Goal: Information Seeking & Learning: Learn about a topic

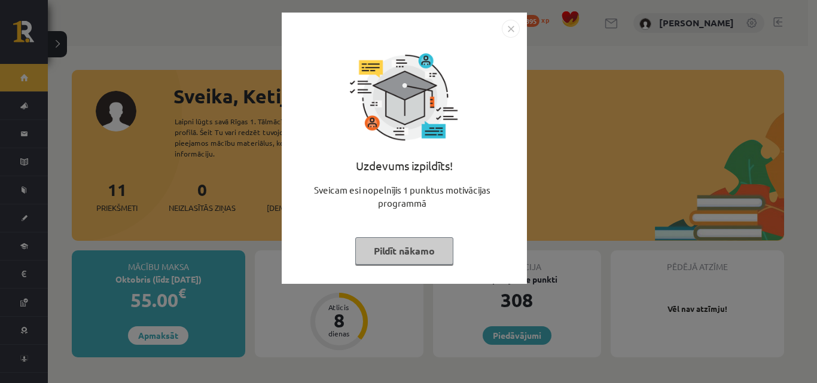
click at [424, 258] on button "Pildīt nākamo" at bounding box center [404, 250] width 98 height 27
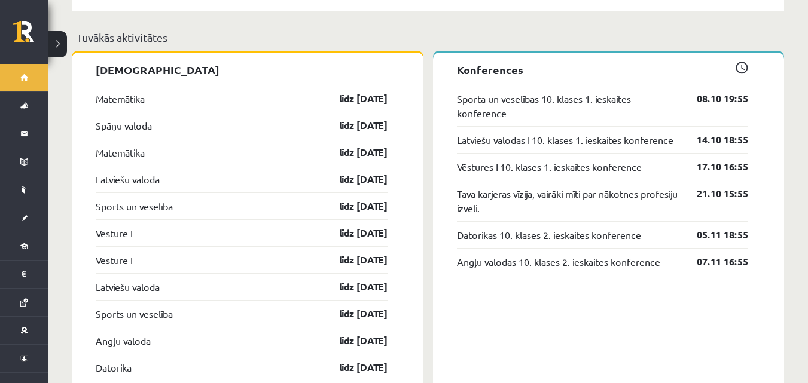
scroll to position [1076, 0]
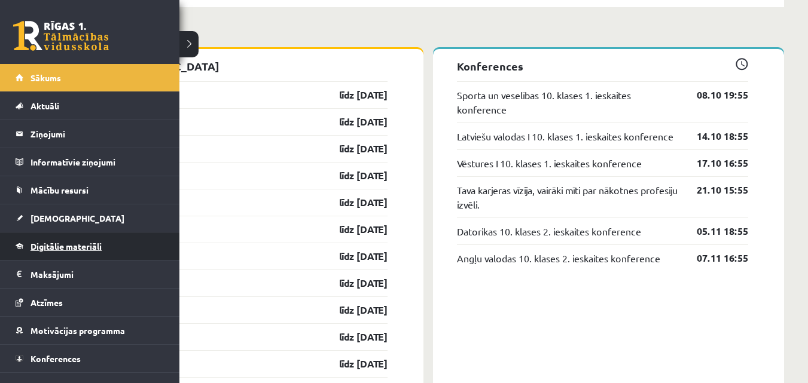
click at [61, 252] on link "Digitālie materiāli" at bounding box center [90, 246] width 149 height 27
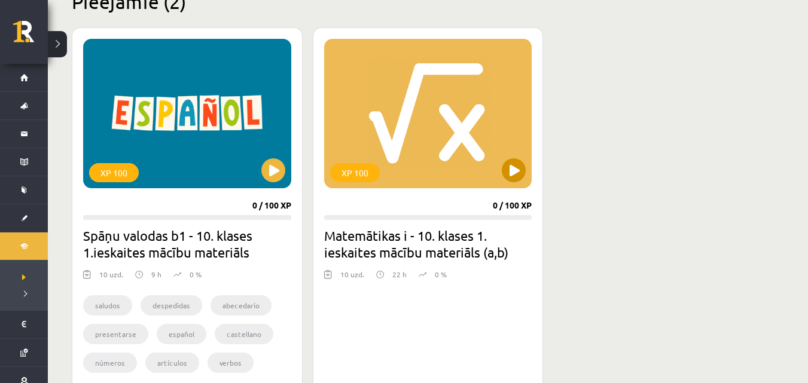
scroll to position [299, 0]
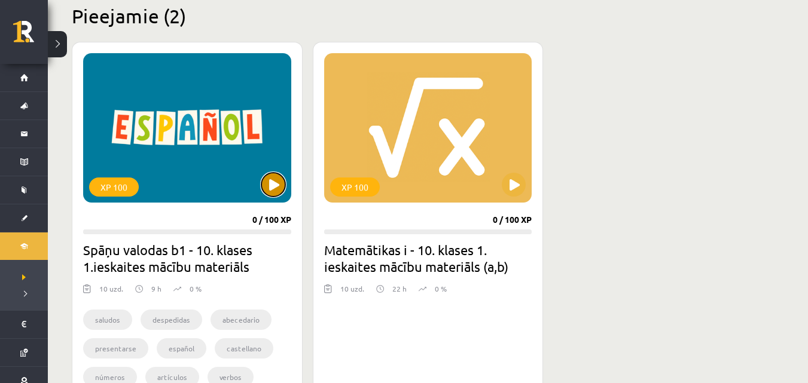
click at [265, 179] on button at bounding box center [273, 185] width 24 height 24
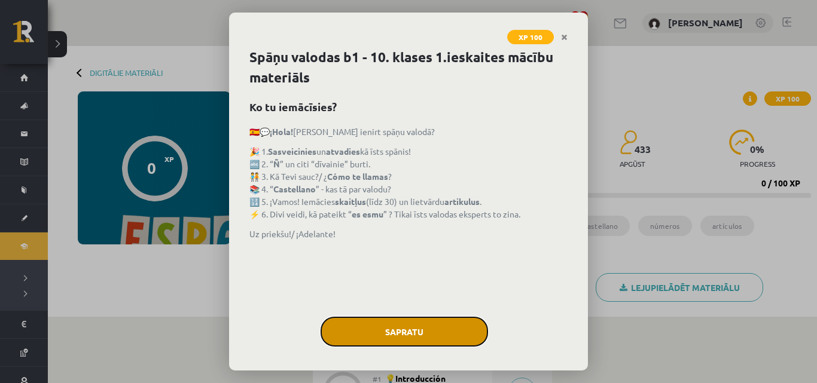
click at [432, 327] on button "Sapratu" at bounding box center [403, 332] width 167 height 30
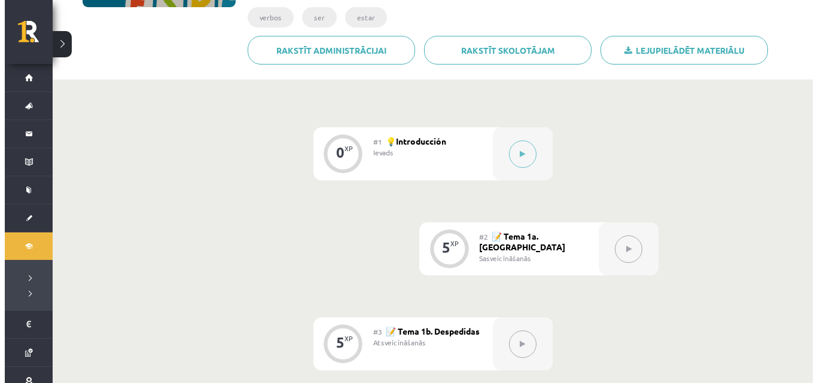
scroll to position [239, 0]
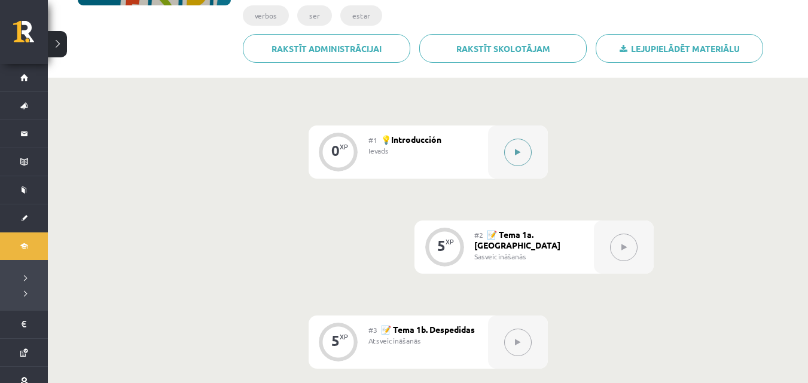
click at [515, 149] on icon at bounding box center [517, 152] width 5 height 7
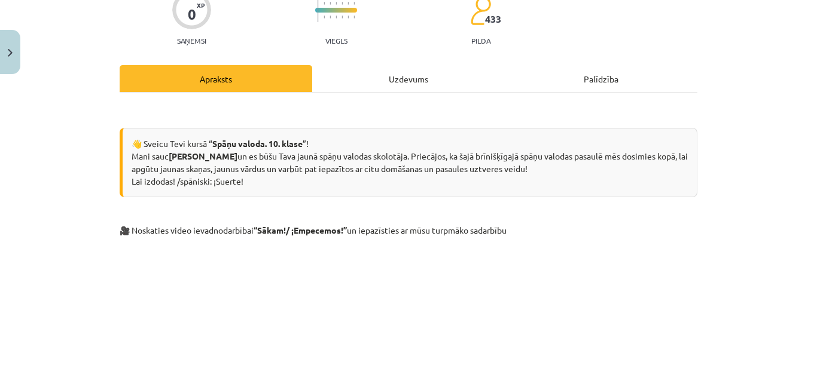
scroll to position [96, 0]
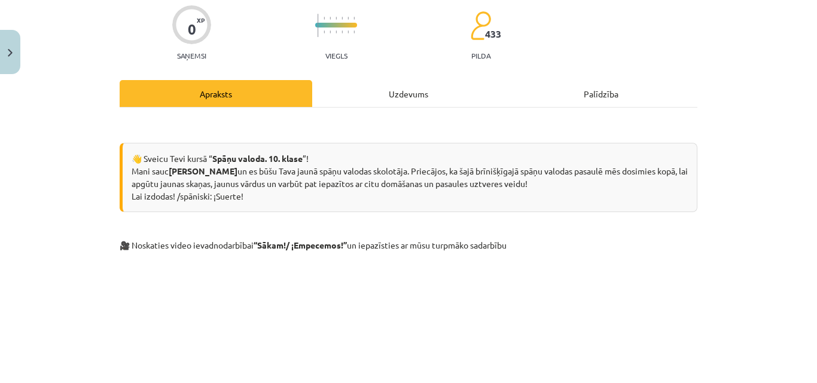
click at [444, 82] on div "Uzdevums" at bounding box center [408, 93] width 192 height 27
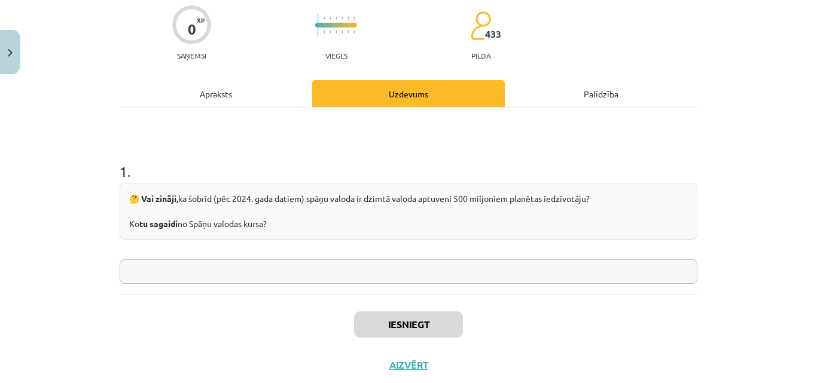
scroll to position [30, 0]
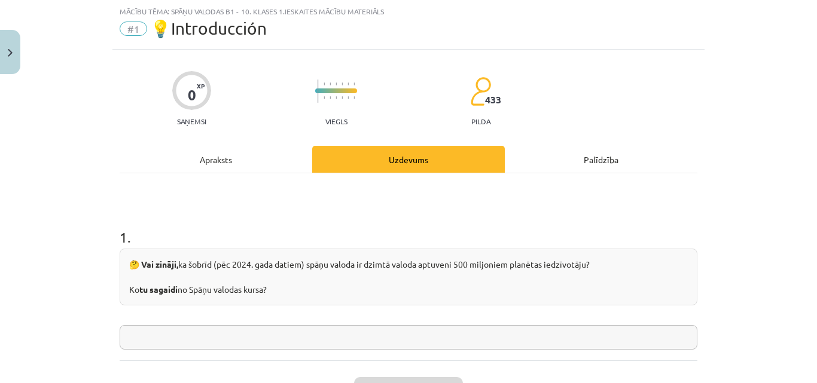
click at [176, 332] on input "text" at bounding box center [408, 337] width 577 height 25
type input "*"
click at [160, 340] on input "**********" at bounding box center [408, 337] width 577 height 25
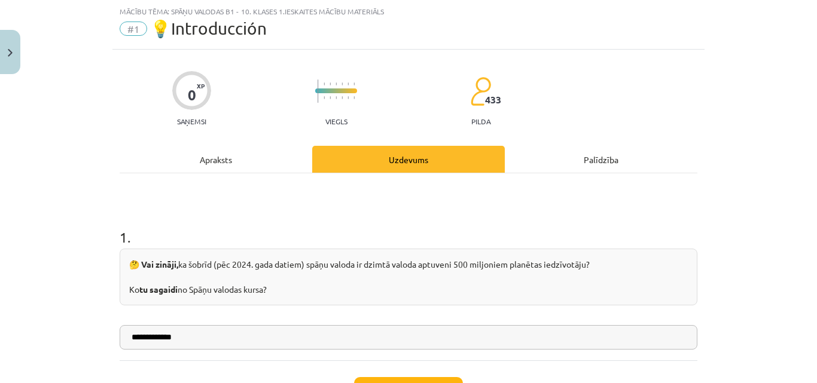
click at [279, 336] on input "**********" at bounding box center [408, 337] width 577 height 25
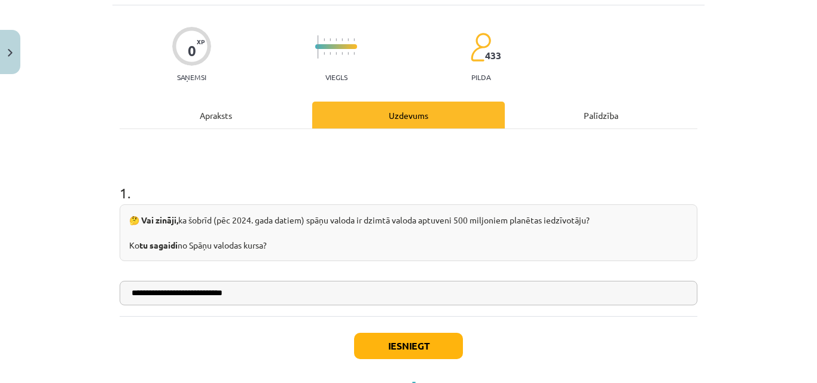
scroll to position [128, 0]
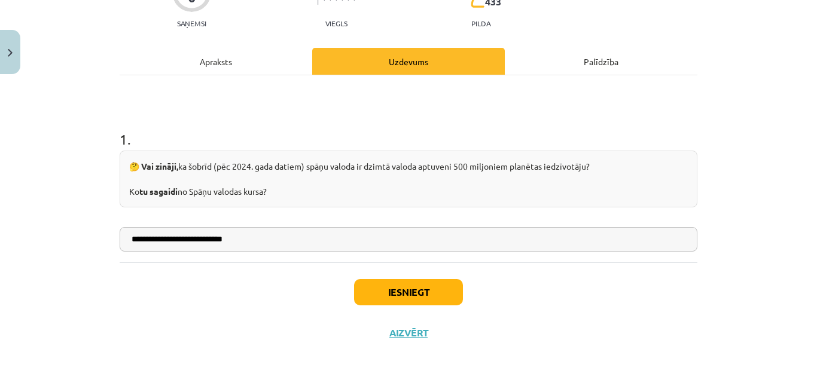
type input "**********"
click at [402, 292] on button "Iesniegt" at bounding box center [408, 292] width 109 height 26
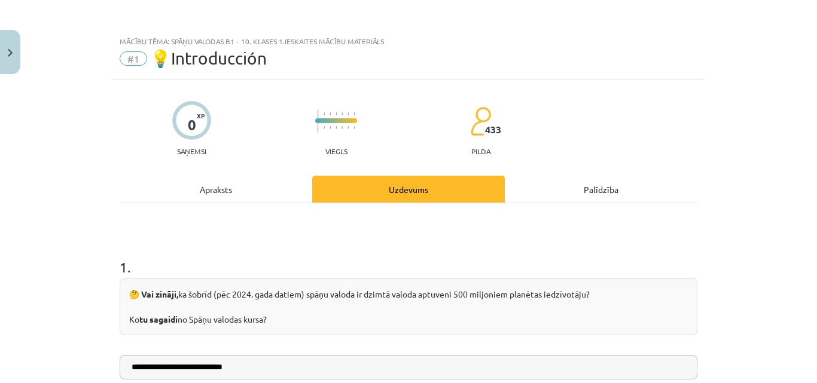
scroll to position [166, 0]
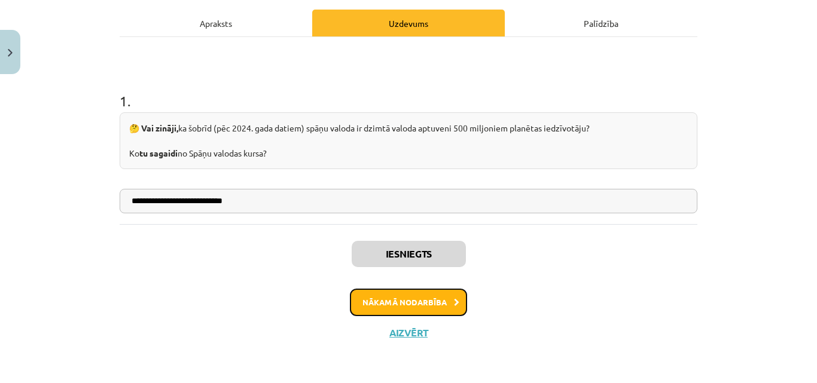
click at [386, 298] on button "Nākamā nodarbība" at bounding box center [408, 302] width 117 height 27
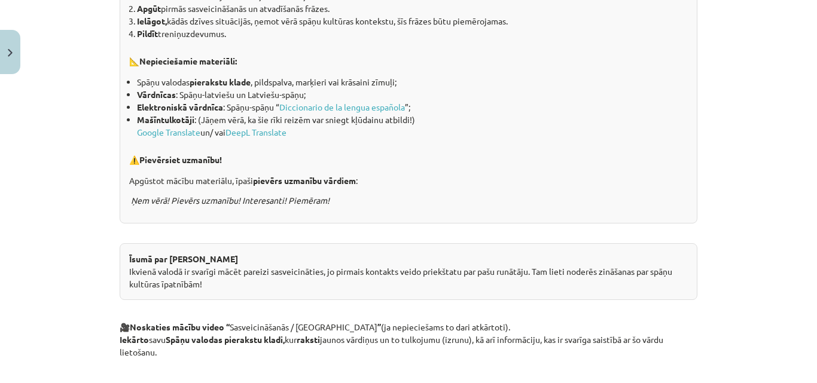
scroll to position [192, 0]
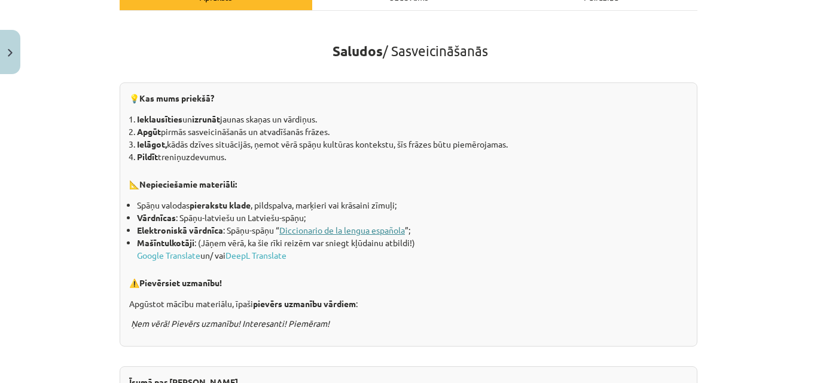
click at [380, 233] on link "Diccionario de la lengua española" at bounding box center [342, 230] width 126 height 11
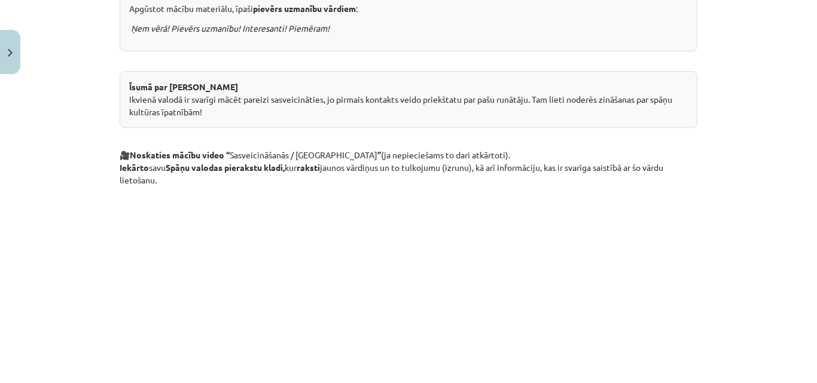
scroll to position [611, 0]
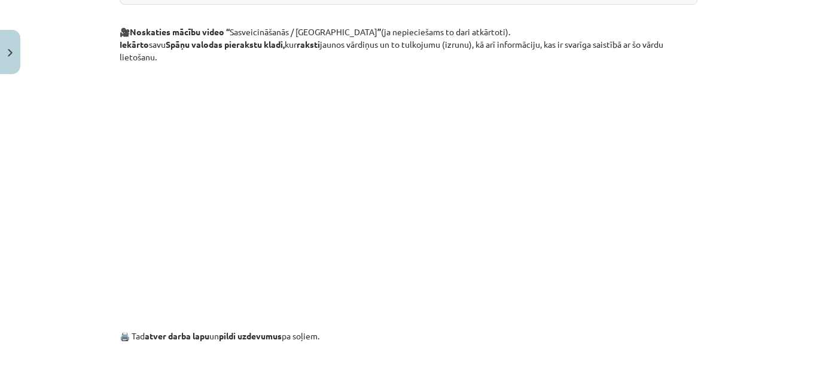
click at [754, 255] on div "Mācību tēma: Spāņu valodas b1 - 10. klases 1.ieskaites mācību materiāls #2 📝 Te…" at bounding box center [408, 191] width 817 height 383
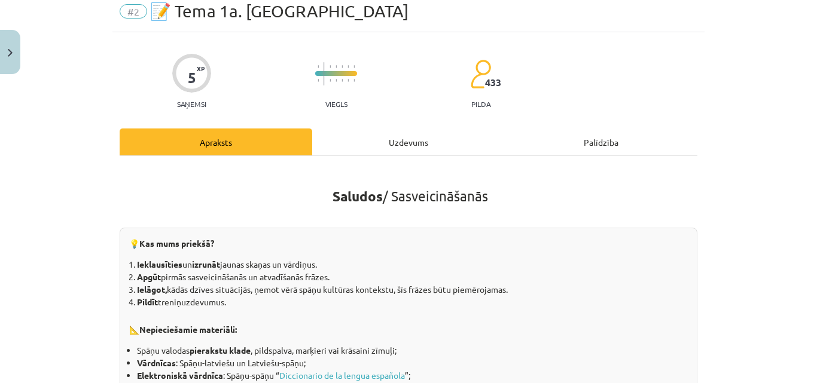
scroll to position [0, 0]
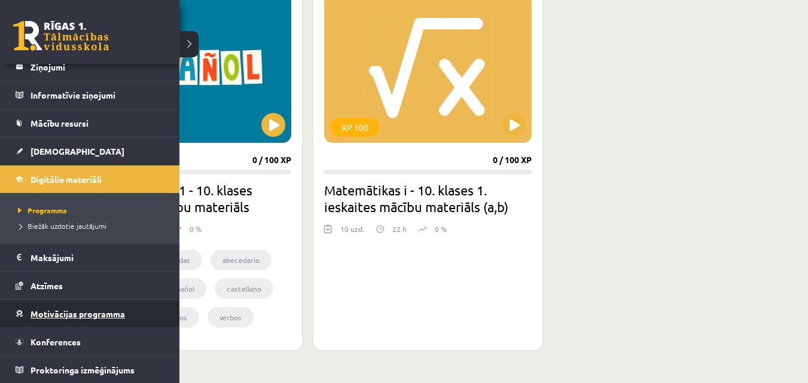
scroll to position [68, 0]
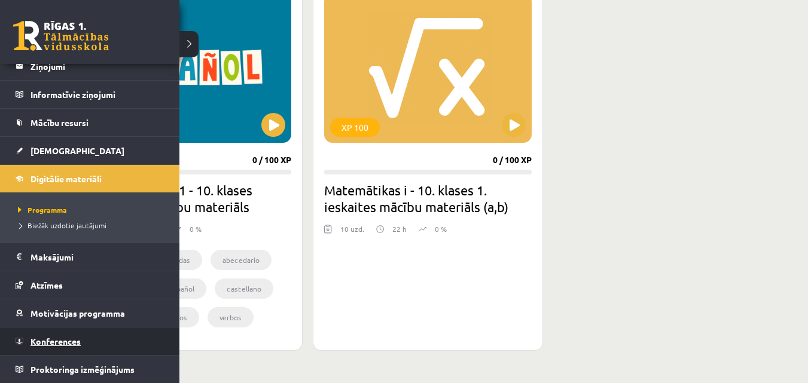
click at [61, 342] on span "Konferences" at bounding box center [55, 341] width 50 height 11
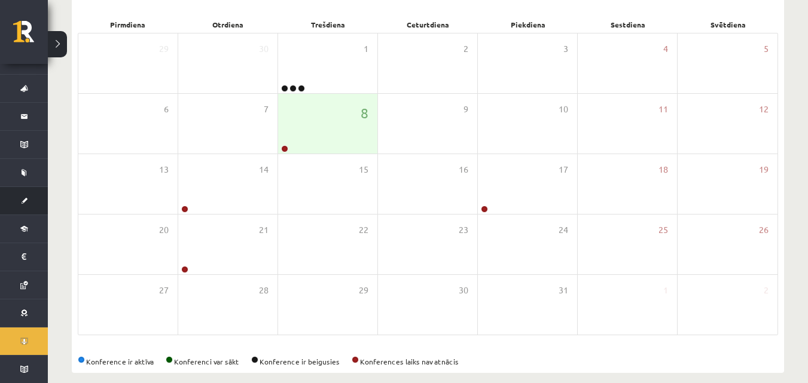
scroll to position [179, 0]
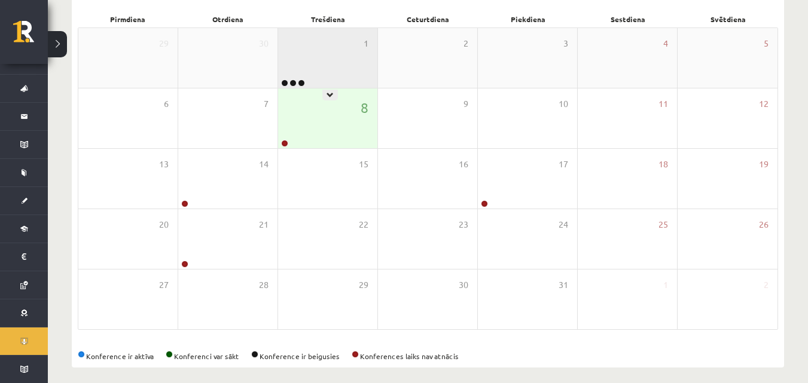
click at [306, 62] on div "1" at bounding box center [327, 58] width 99 height 60
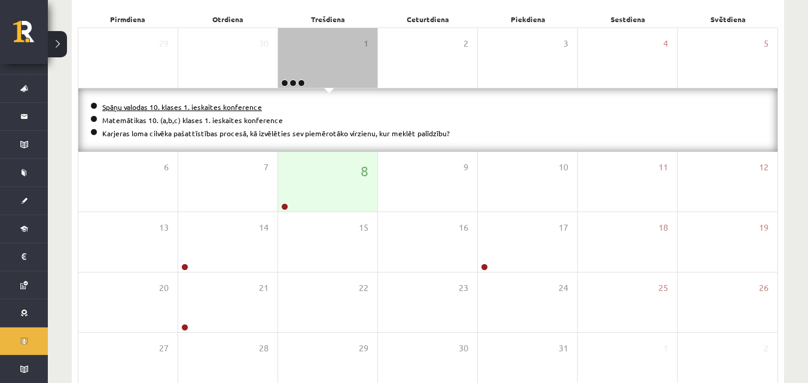
click at [207, 108] on link "Spāņu valodas 10. klases 1. ieskaites konference" at bounding box center [182, 107] width 160 height 10
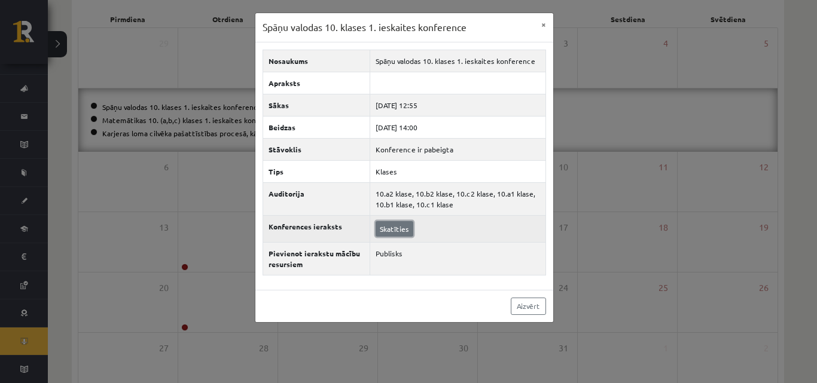
click at [402, 230] on link "Skatīties" at bounding box center [394, 229] width 38 height 16
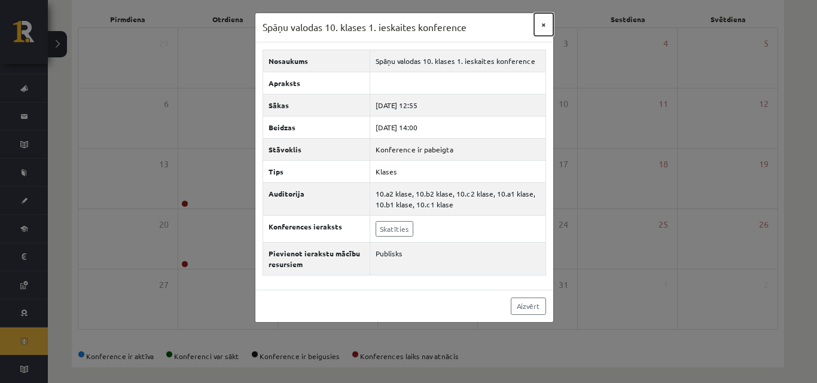
click at [549, 27] on button "×" at bounding box center [543, 24] width 19 height 23
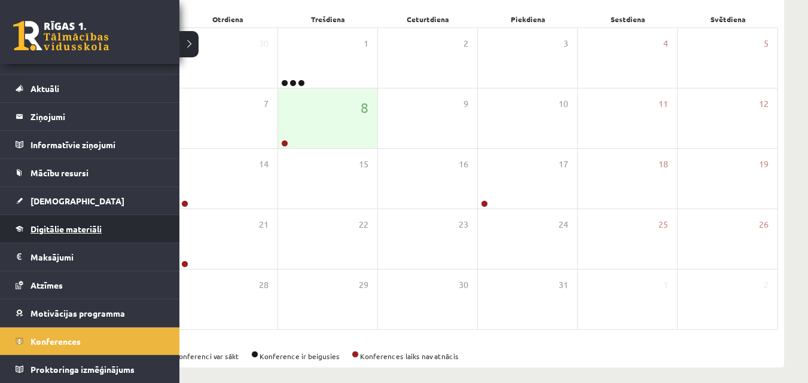
click at [90, 226] on span "Digitālie materiāli" at bounding box center [65, 229] width 71 height 11
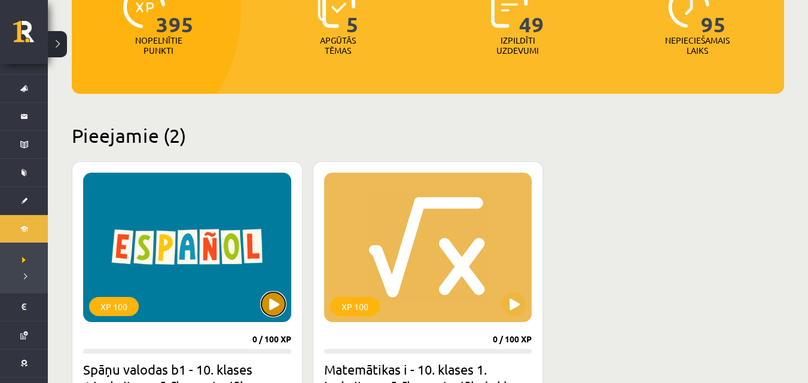
click at [269, 300] on button at bounding box center [273, 304] width 24 height 24
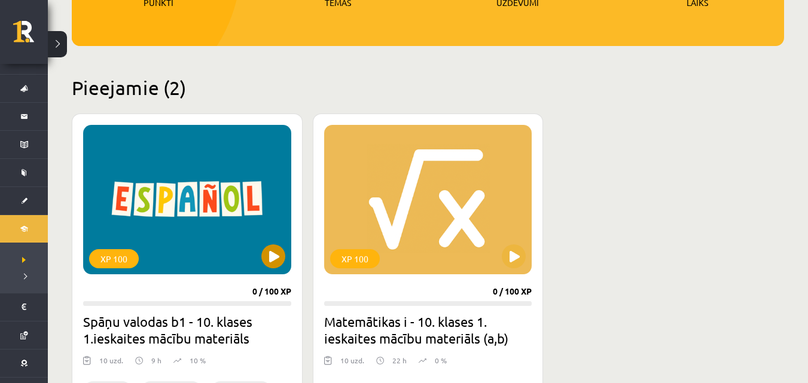
scroll to position [299, 0]
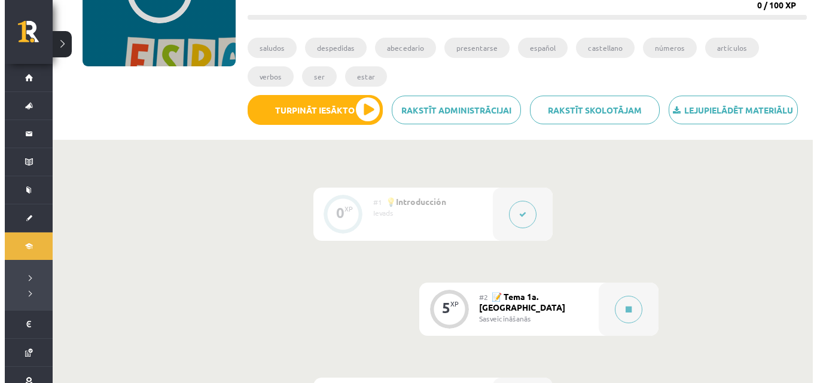
scroll to position [179, 0]
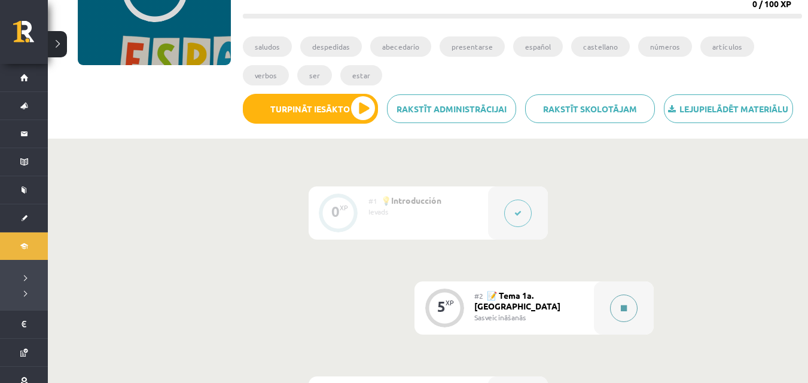
click at [613, 307] on button at bounding box center [623, 308] width 27 height 27
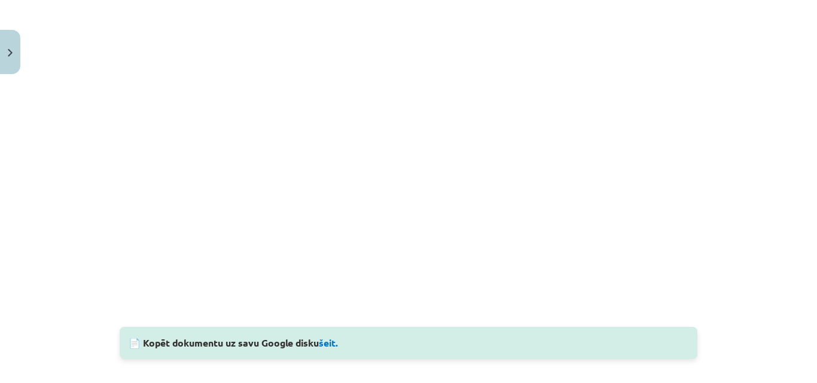
scroll to position [1016, 0]
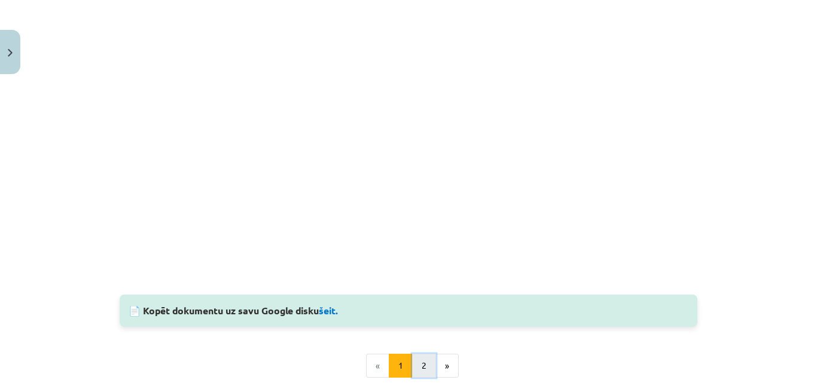
click at [424, 369] on button "2" at bounding box center [424, 366] width 24 height 24
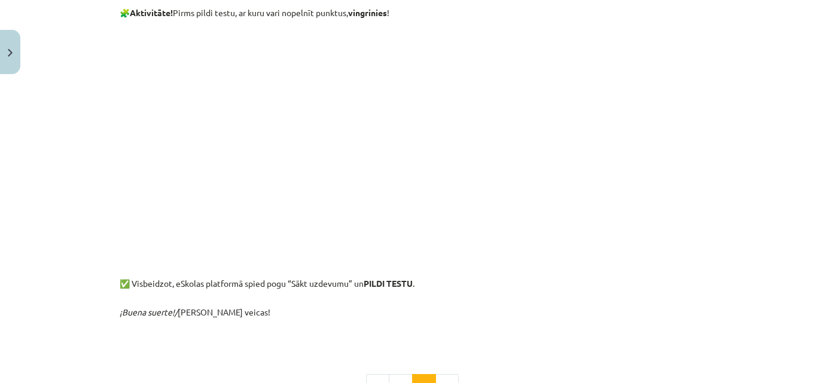
scroll to position [573, 0]
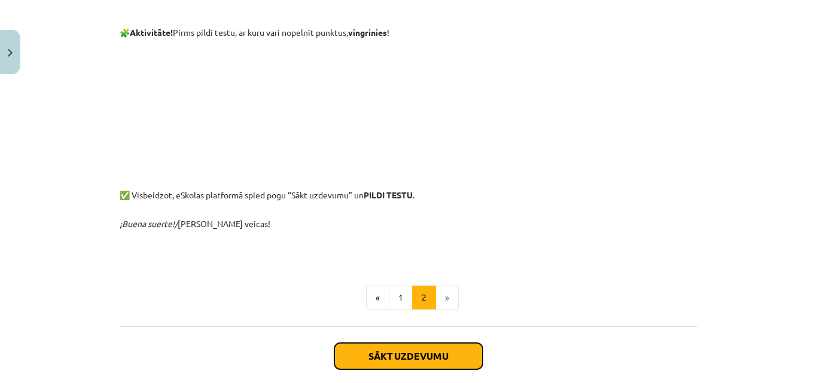
click at [396, 362] on button "Sākt uzdevumu" at bounding box center [408, 356] width 148 height 26
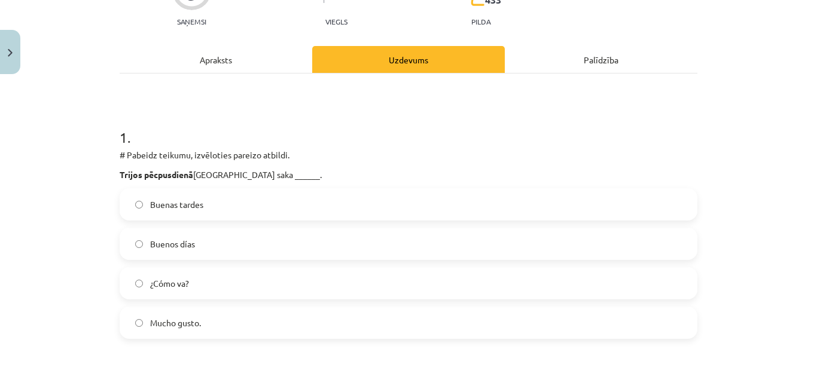
scroll to position [149, 0]
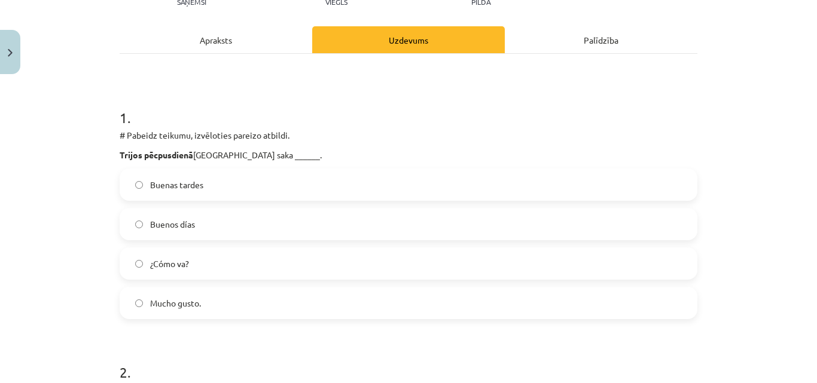
click at [197, 179] on span "Buenas tardes" at bounding box center [176, 185] width 53 height 13
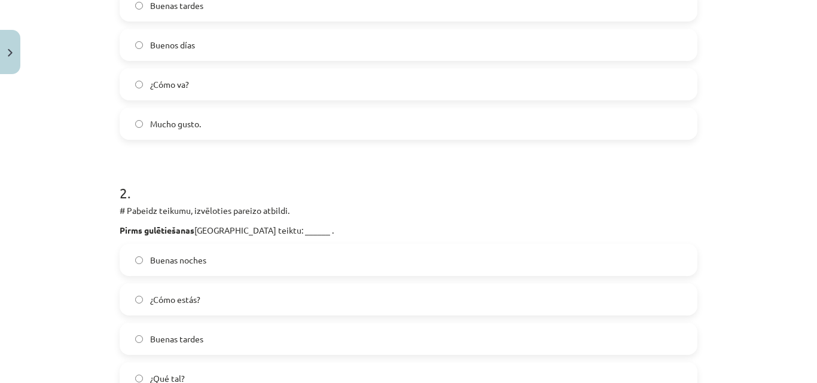
scroll to position [389, 0]
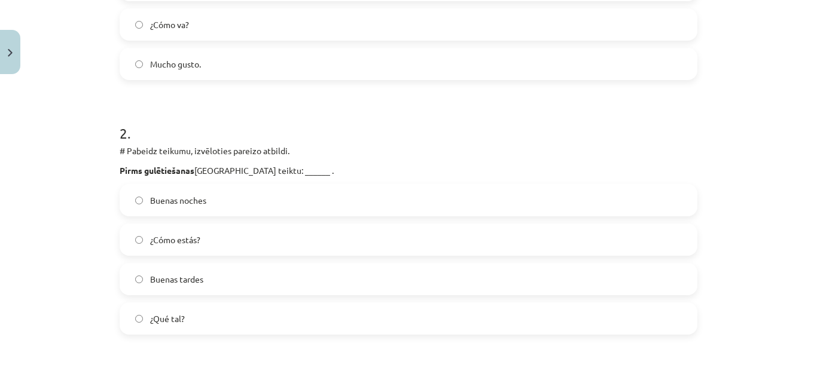
click at [206, 204] on label "Buenas noches" at bounding box center [408, 200] width 575 height 30
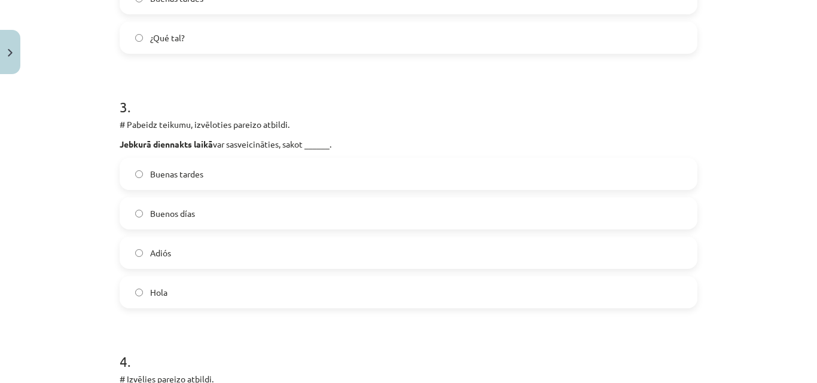
scroll to position [687, 0]
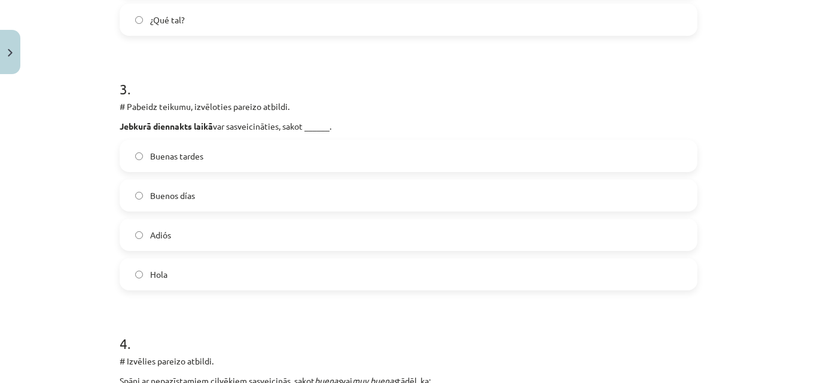
click at [185, 286] on label "Hola" at bounding box center [408, 274] width 575 height 30
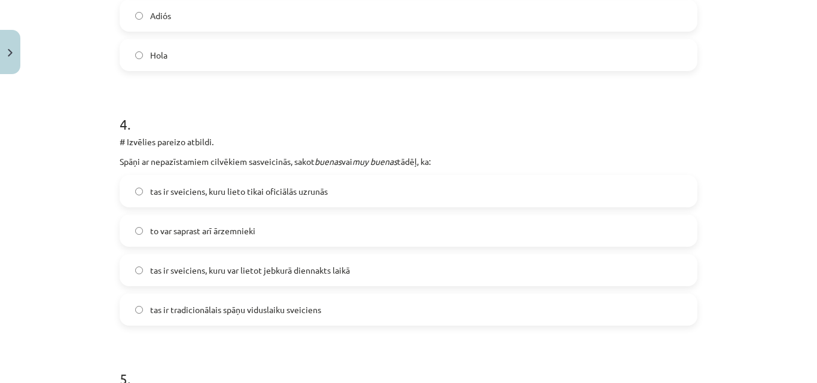
scroll to position [927, 0]
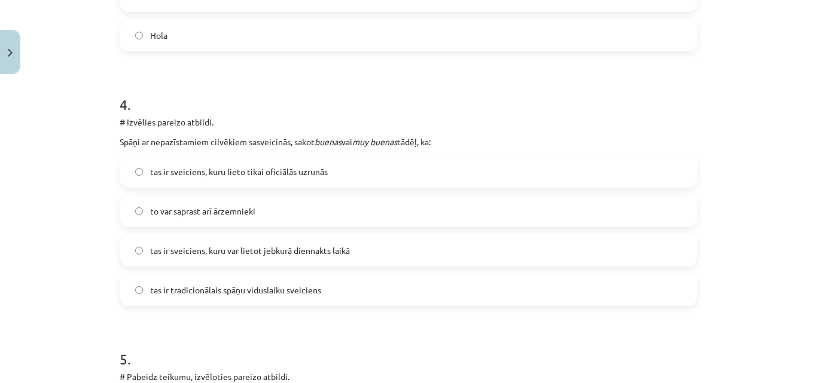
click at [266, 176] on span "tas ir sveiciens, kuru lieto tikai oficiālās uzrunās" at bounding box center [239, 172] width 178 height 13
click at [254, 209] on label "to var saprast arī ārzemnieki" at bounding box center [408, 211] width 575 height 30
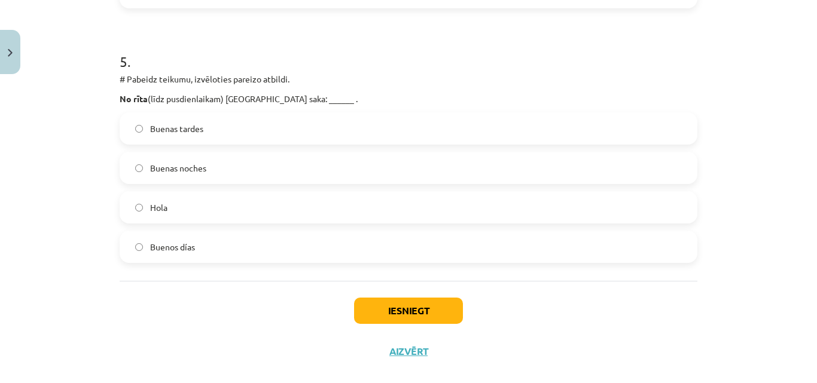
scroll to position [1225, 0]
click at [181, 243] on span "Buenos días" at bounding box center [172, 246] width 45 height 13
click at [384, 308] on button "Iesniegt" at bounding box center [408, 309] width 109 height 26
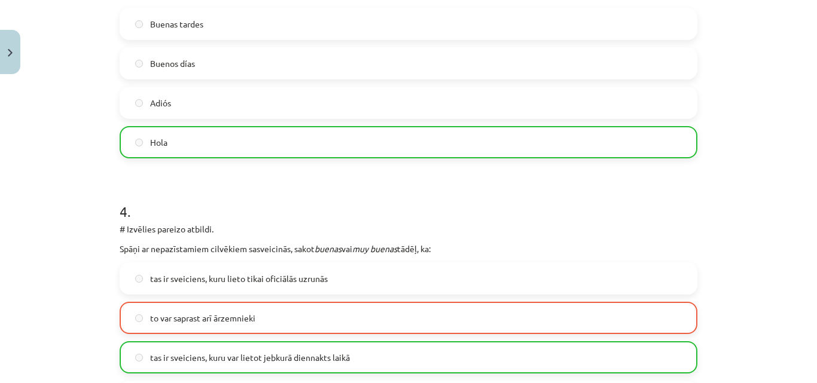
scroll to position [944, 0]
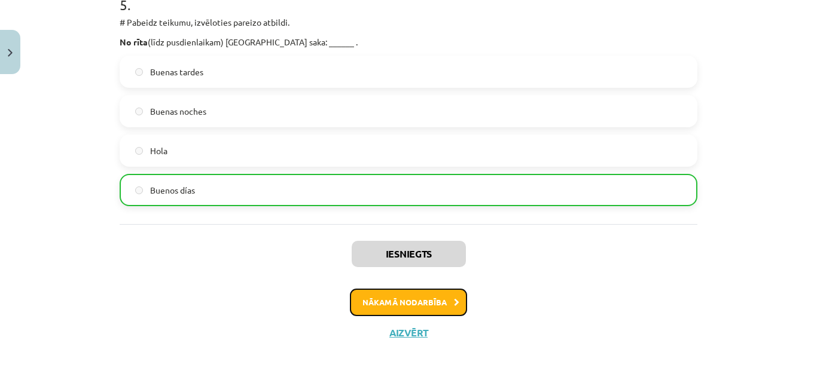
click at [404, 302] on button "Nākamā nodarbība" at bounding box center [408, 302] width 117 height 27
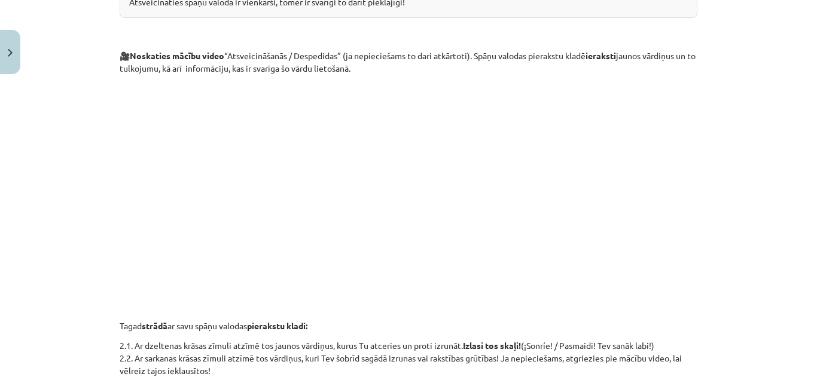
scroll to position [176, 0]
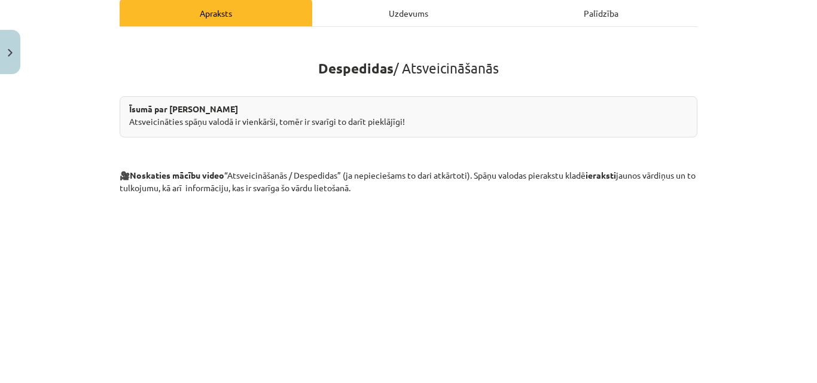
click at [800, 293] on div "Mācību tēma: Spāņu valodas b1 - 10. klases 1.ieskaites mācību materiāls #3 📝 Te…" at bounding box center [408, 191] width 817 height 383
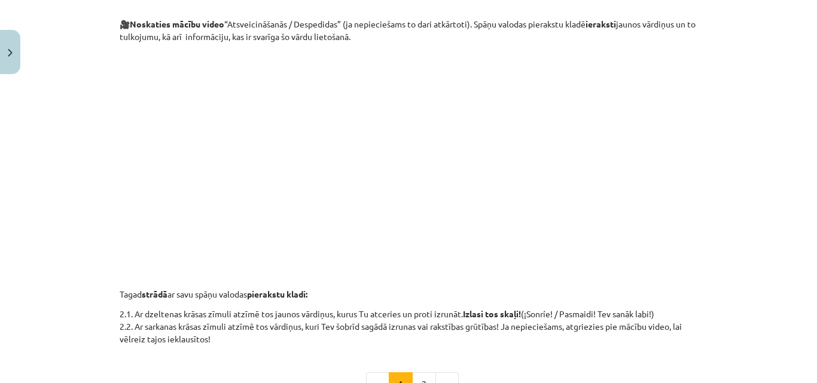
scroll to position [423, 0]
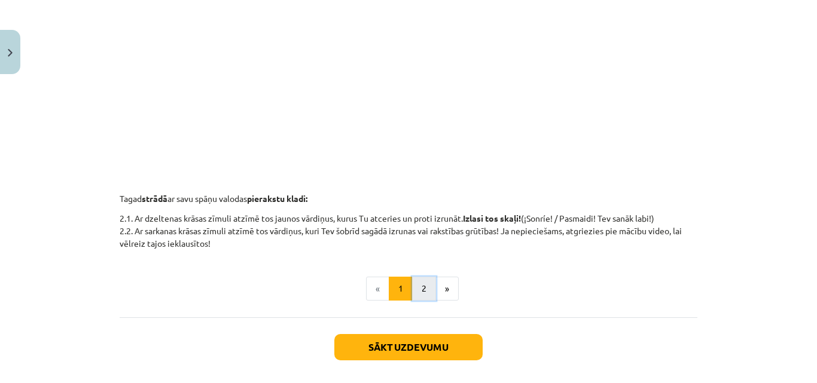
click at [427, 283] on button "2" at bounding box center [424, 289] width 24 height 24
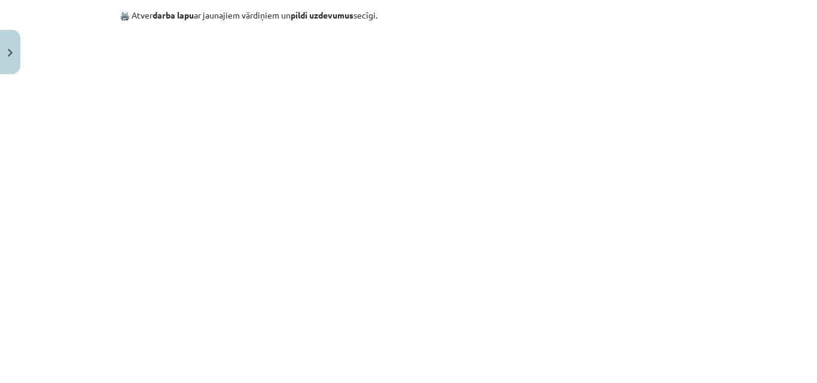
scroll to position [655, 0]
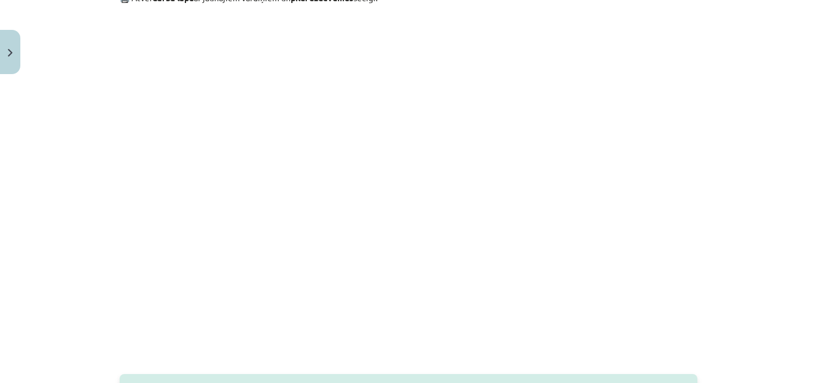
click at [694, 191] on div "5 XP Saņemsi Viegls 433 pilda Apraksts Uzdevums Palīdzība 🎥 Pēc tam noskaties v…" at bounding box center [408, 265] width 592 height 1680
click at [692, 190] on p at bounding box center [408, 195] width 577 height 343
click at [698, 86] on div "5 XP Saņemsi Viegls 433 pilda Apraksts Uzdevums Palīdzība 🎥 Pēc tam noskaties v…" at bounding box center [408, 265] width 592 height 1680
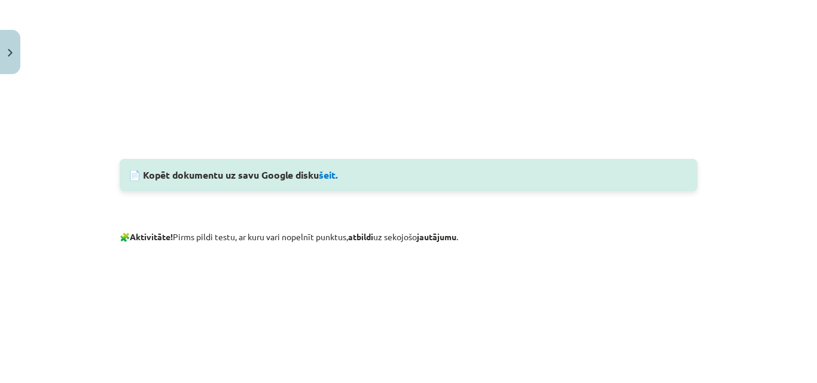
scroll to position [992, 0]
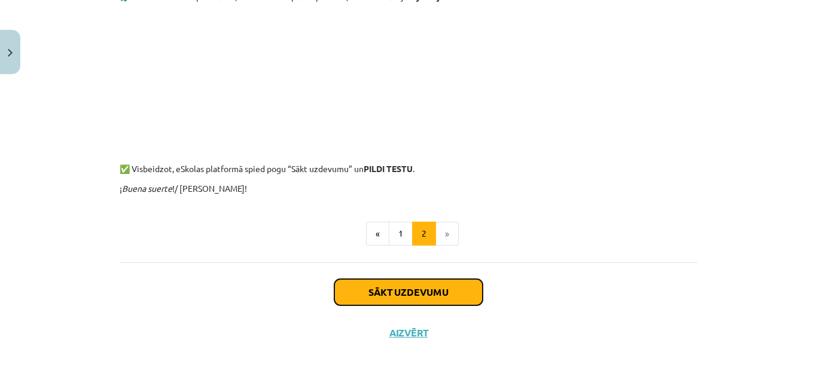
click at [447, 293] on button "Sākt uzdevumu" at bounding box center [408, 292] width 148 height 26
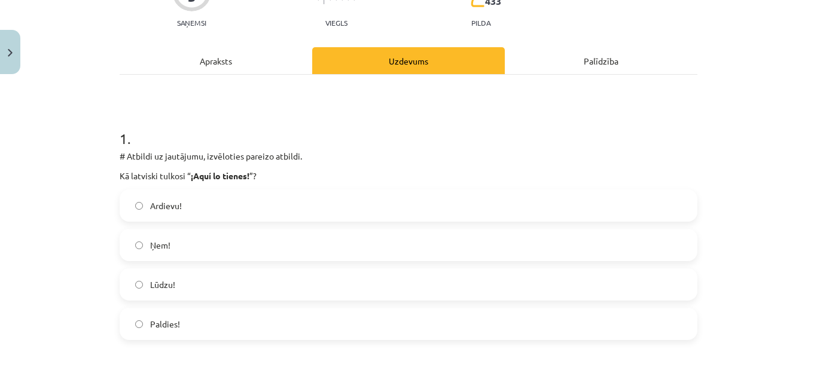
scroll to position [149, 0]
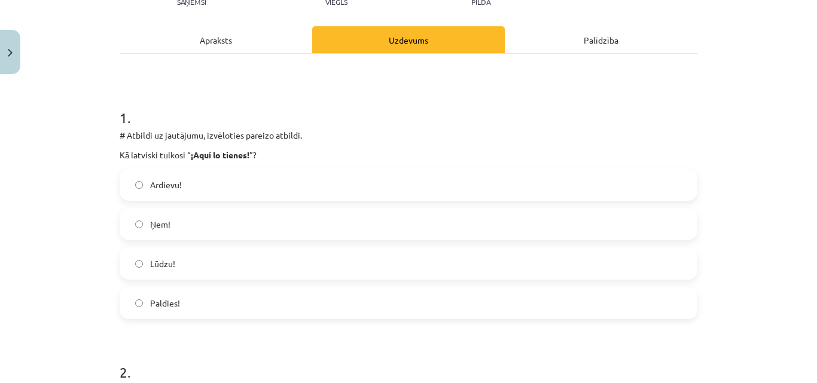
click at [246, 258] on label "Lūdzu!" at bounding box center [408, 264] width 575 height 30
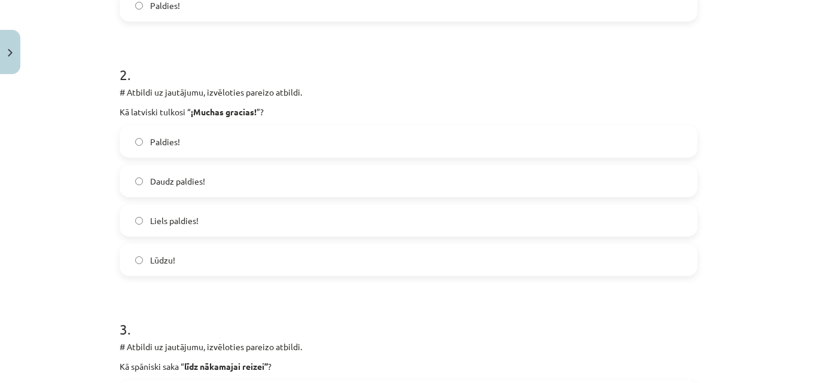
scroll to position [448, 0]
click at [205, 210] on label "Liels paldies!" at bounding box center [408, 219] width 575 height 30
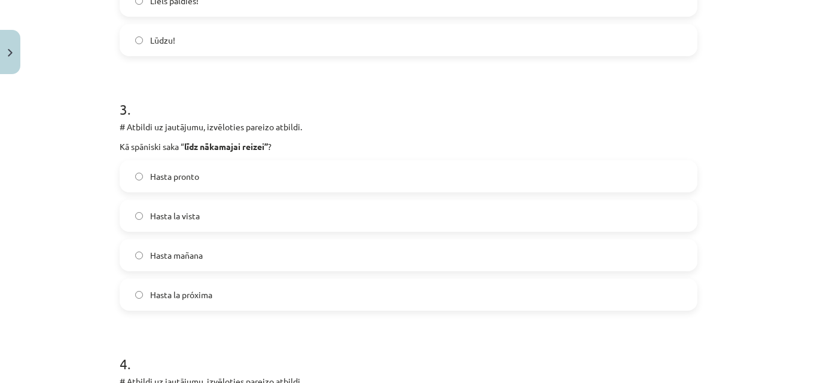
scroll to position [687, 0]
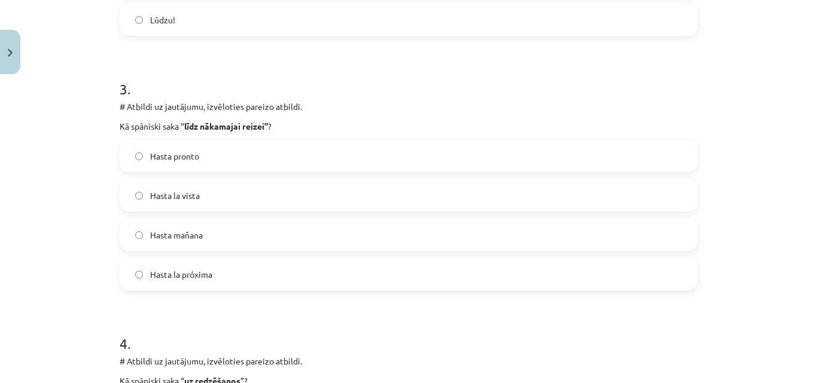
click at [252, 274] on label "Hasta la próxima" at bounding box center [408, 274] width 575 height 30
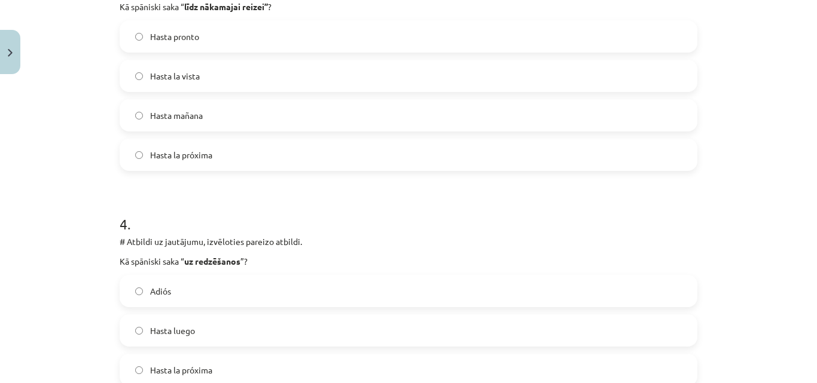
scroll to position [867, 0]
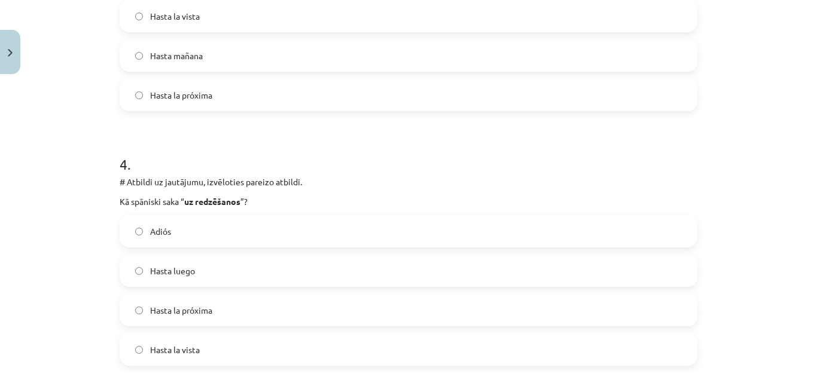
click at [217, 264] on label "Hasta luego" at bounding box center [408, 271] width 575 height 30
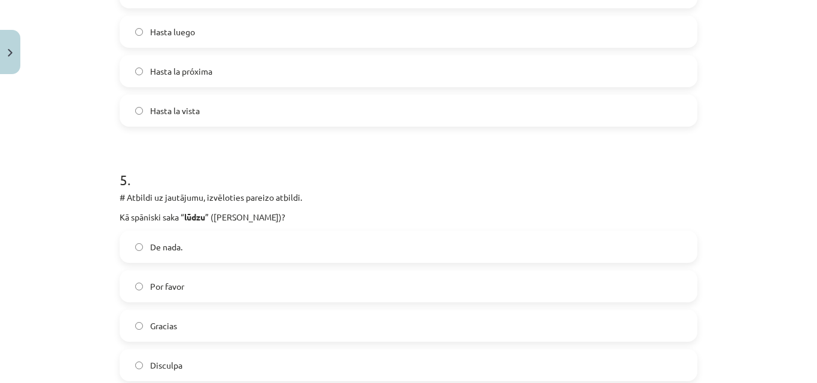
scroll to position [1166, 0]
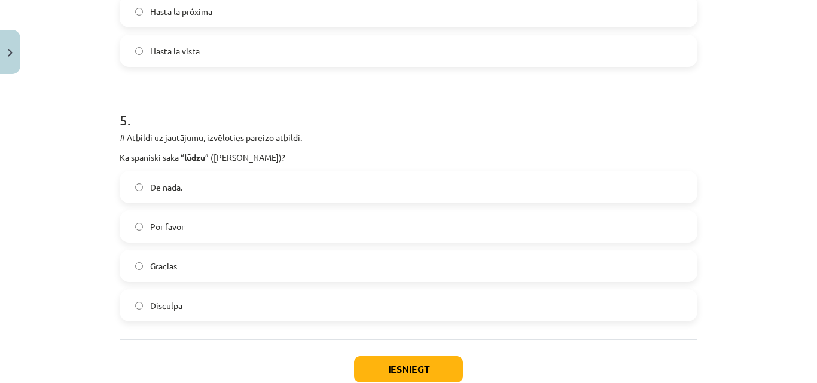
click at [211, 220] on label "Por favor" at bounding box center [408, 227] width 575 height 30
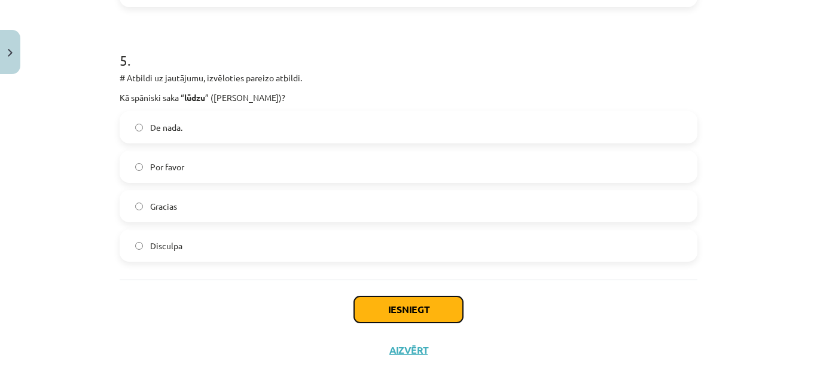
click at [396, 315] on button "Iesniegt" at bounding box center [408, 309] width 109 height 26
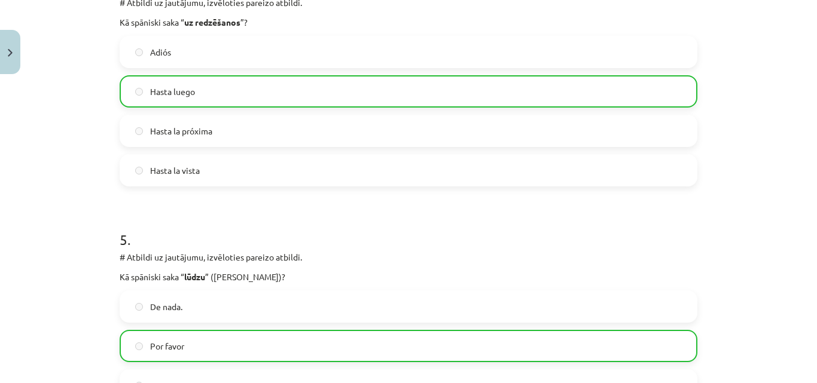
scroll to position [1281, 0]
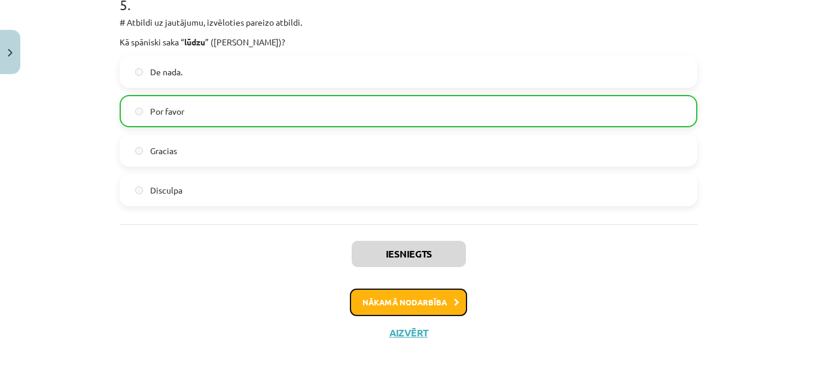
click at [392, 309] on button "Nākamā nodarbība" at bounding box center [408, 302] width 117 height 27
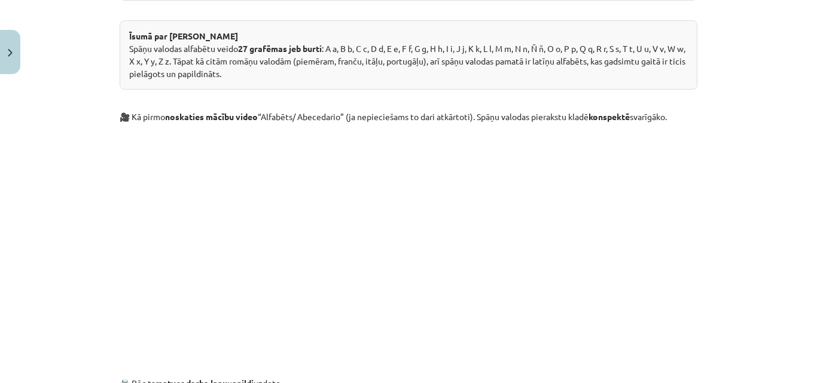
scroll to position [421, 0]
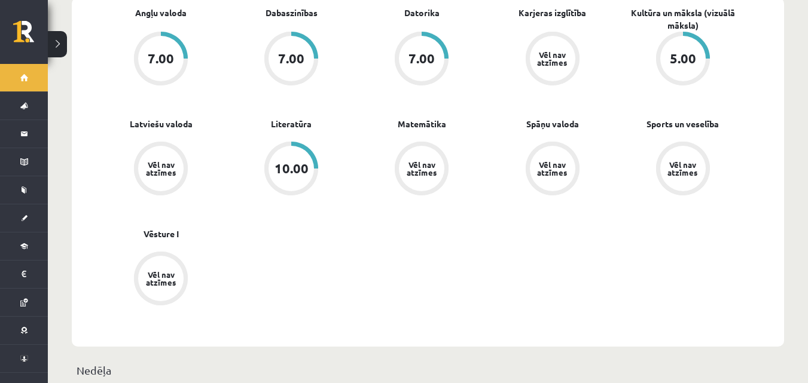
scroll to position [418, 0]
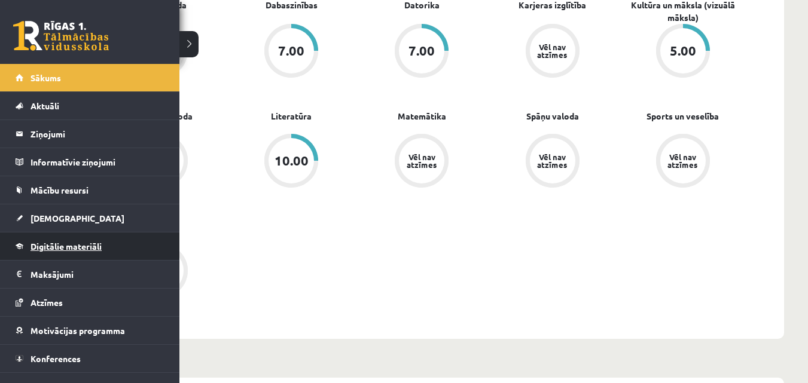
click at [63, 253] on link "Digitālie materiāli" at bounding box center [90, 246] width 149 height 27
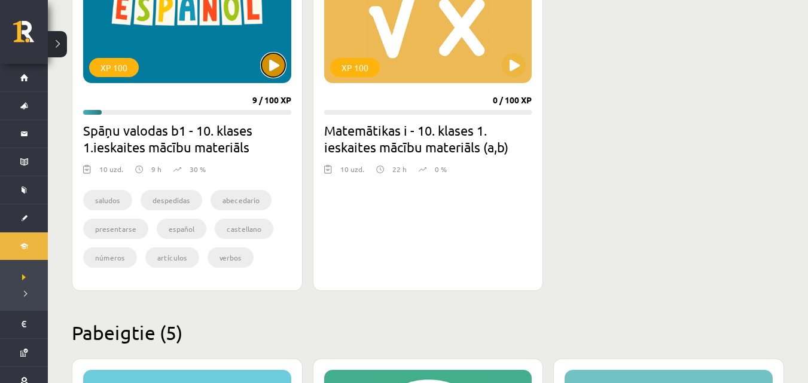
click at [276, 70] on button at bounding box center [273, 65] width 24 height 24
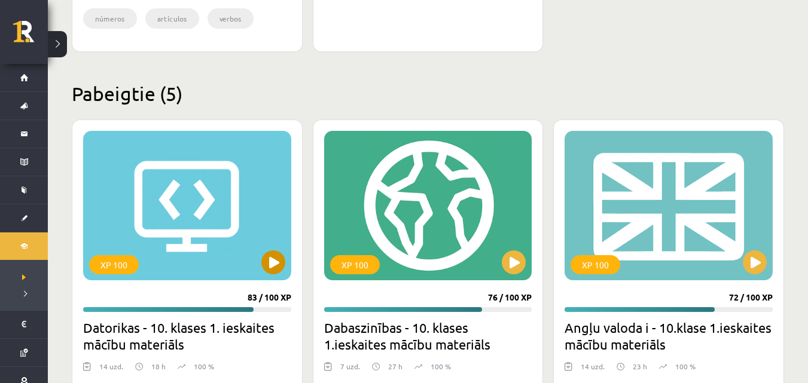
scroll to position [418, 0]
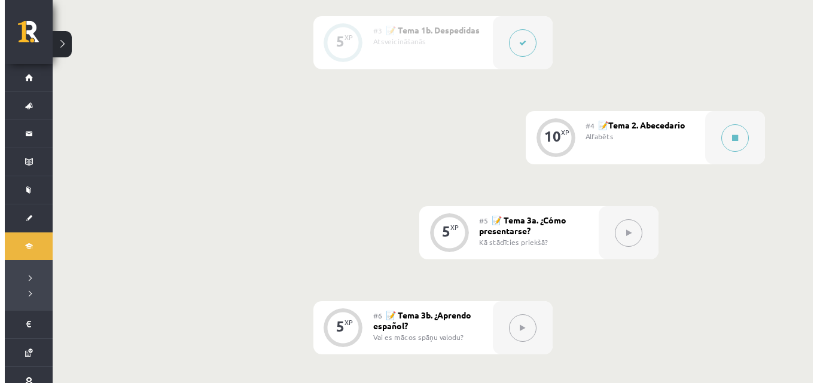
scroll to position [503, 0]
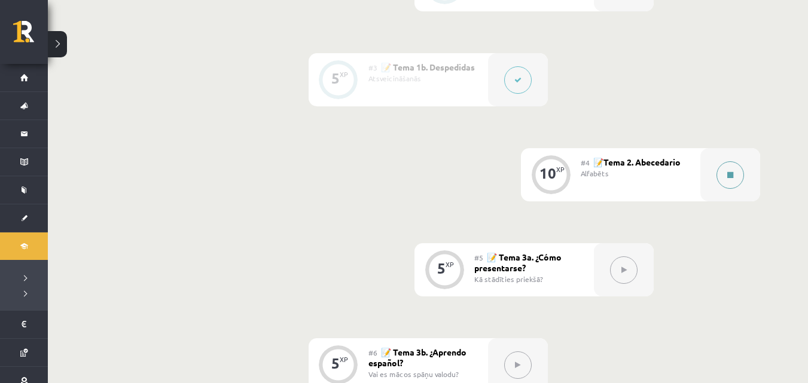
click at [729, 178] on icon at bounding box center [730, 175] width 6 height 7
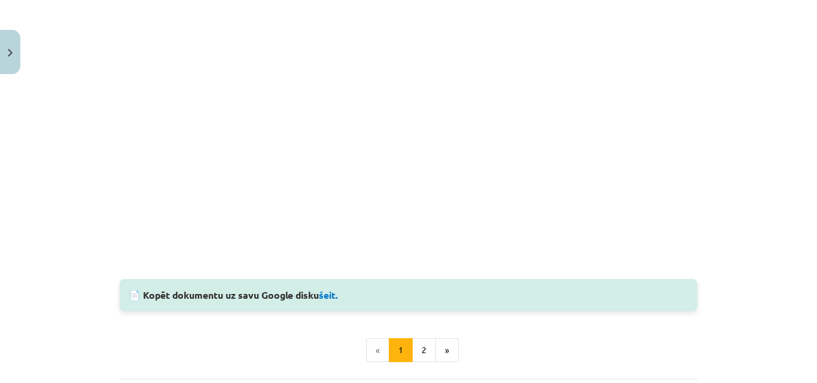
scroll to position [1139, 0]
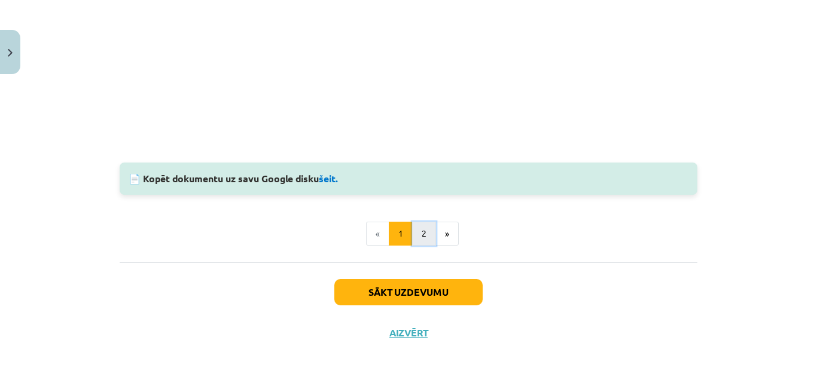
click at [420, 230] on button "2" at bounding box center [424, 234] width 24 height 24
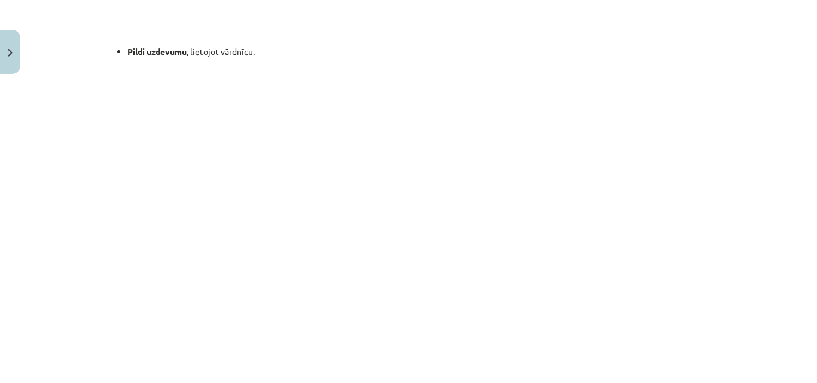
scroll to position [883, 0]
